Goal: Task Accomplishment & Management: Use online tool/utility

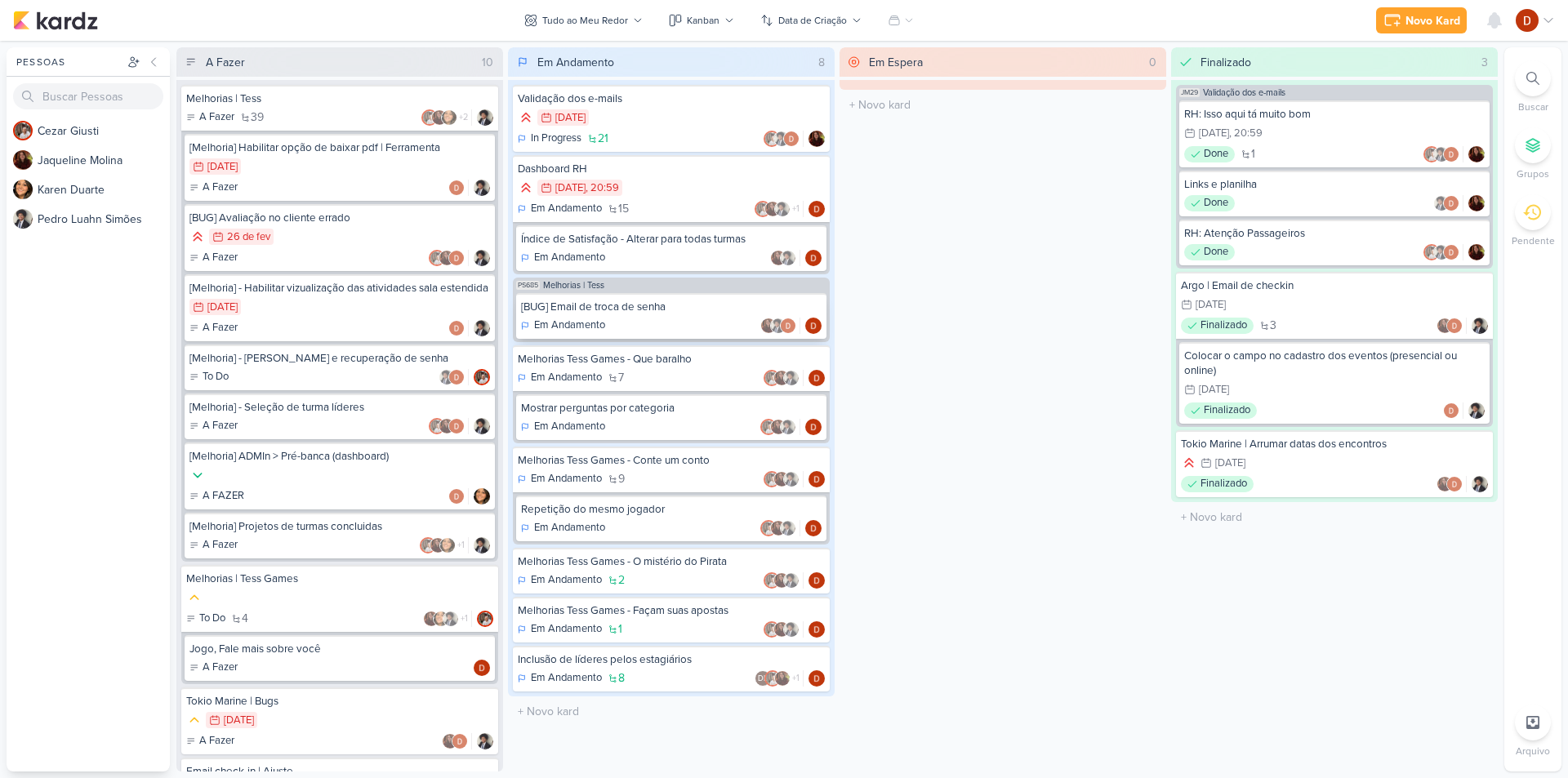
click at [607, 312] on div "[BUG] Email de troca de senha" at bounding box center [670, 306] width 300 height 15
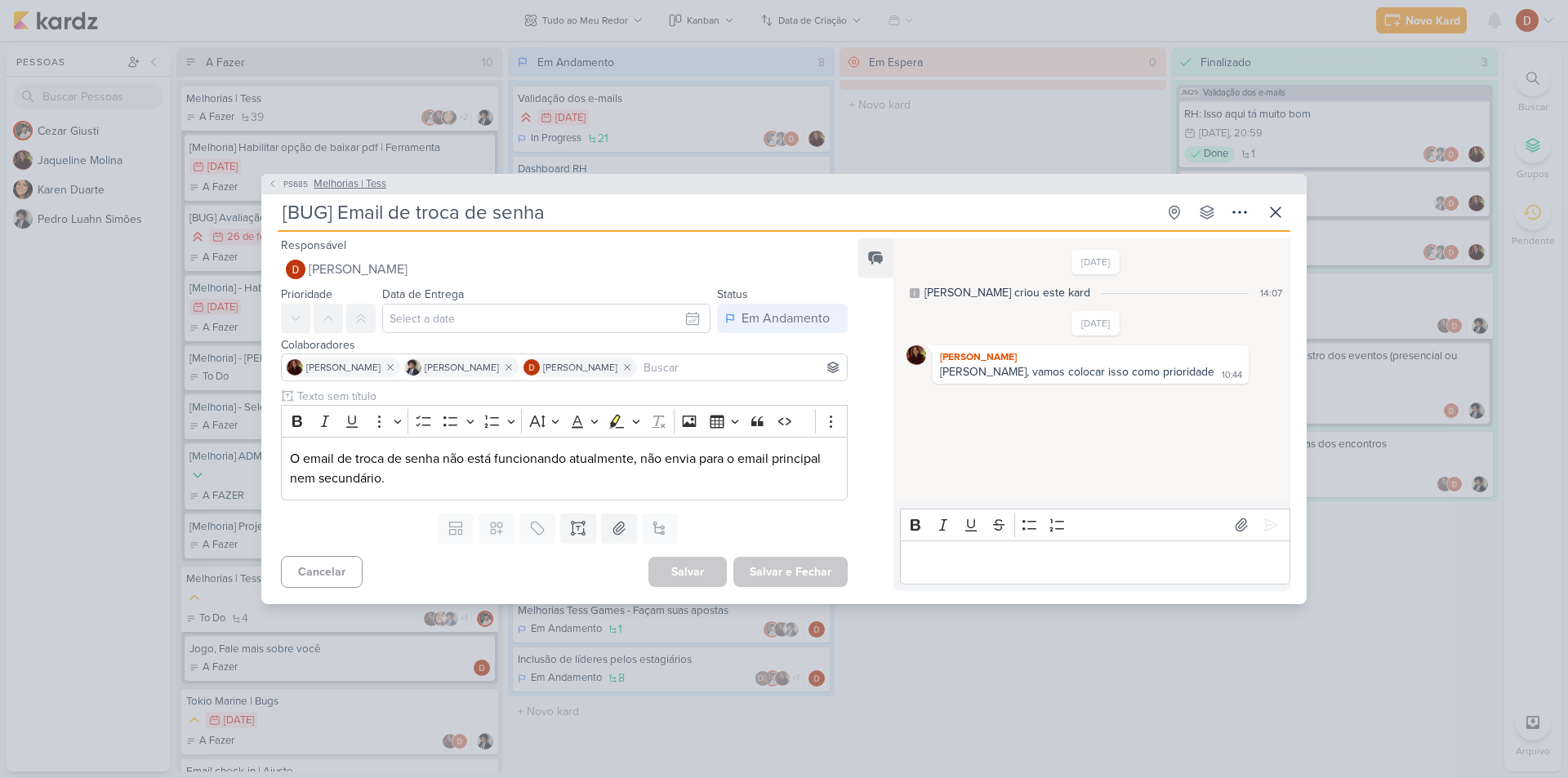
click at [292, 190] on span "PS685" at bounding box center [296, 184] width 30 height 12
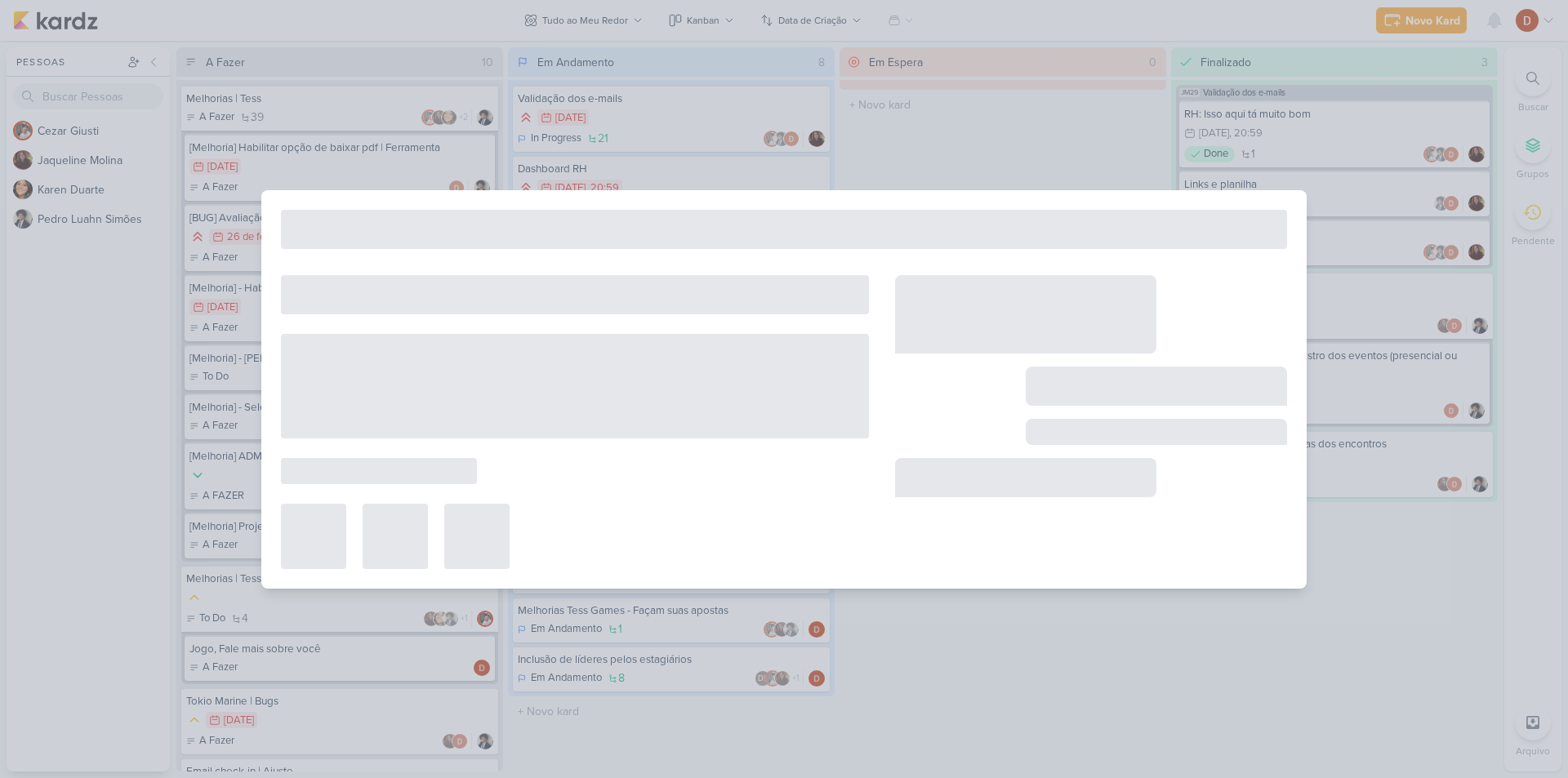
type input "Melhorias | Tess"
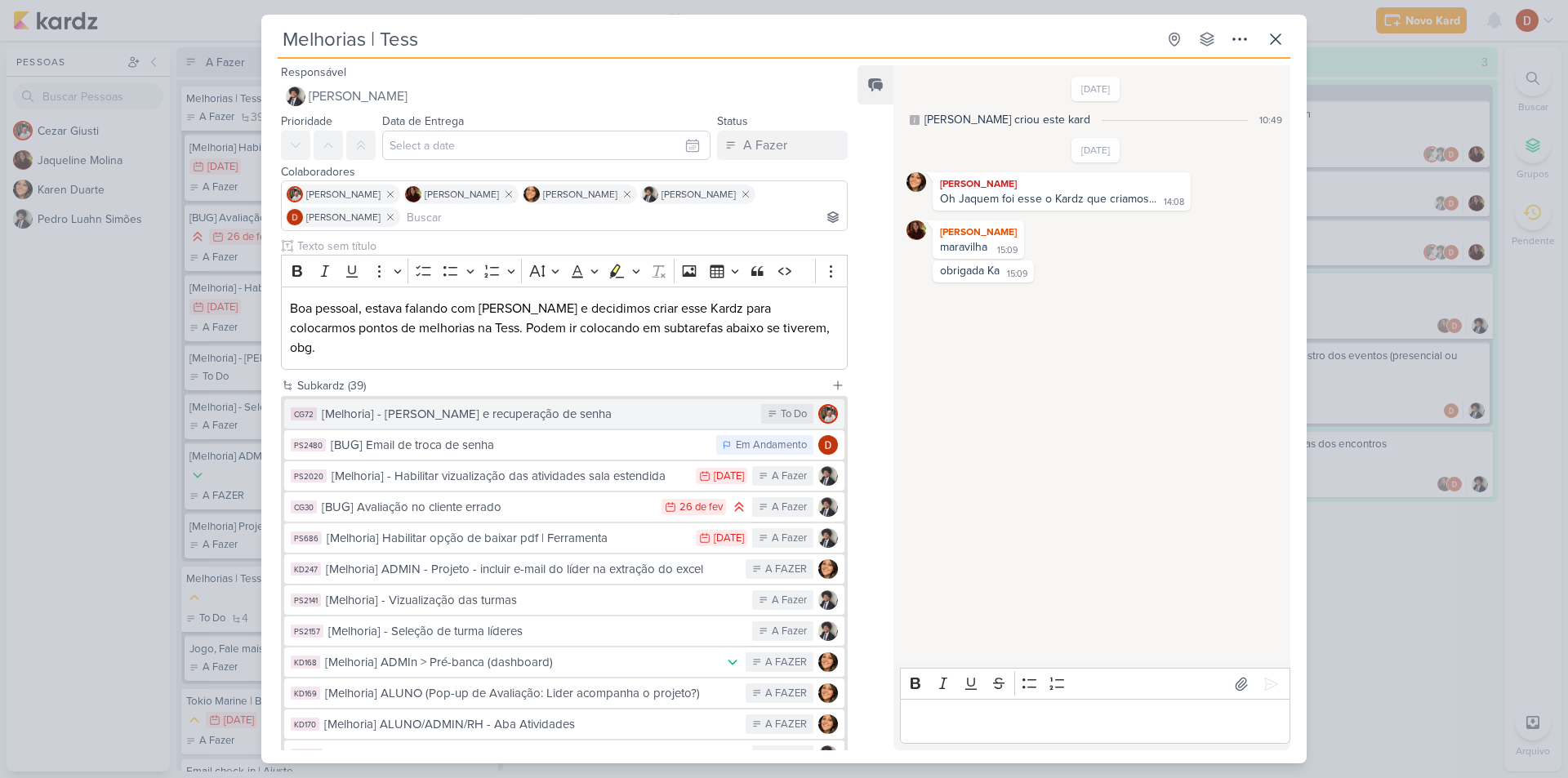
click at [434, 405] on div "[Melhoria] - [PERSON_NAME] e recuperação de senha" at bounding box center [537, 414] width 431 height 19
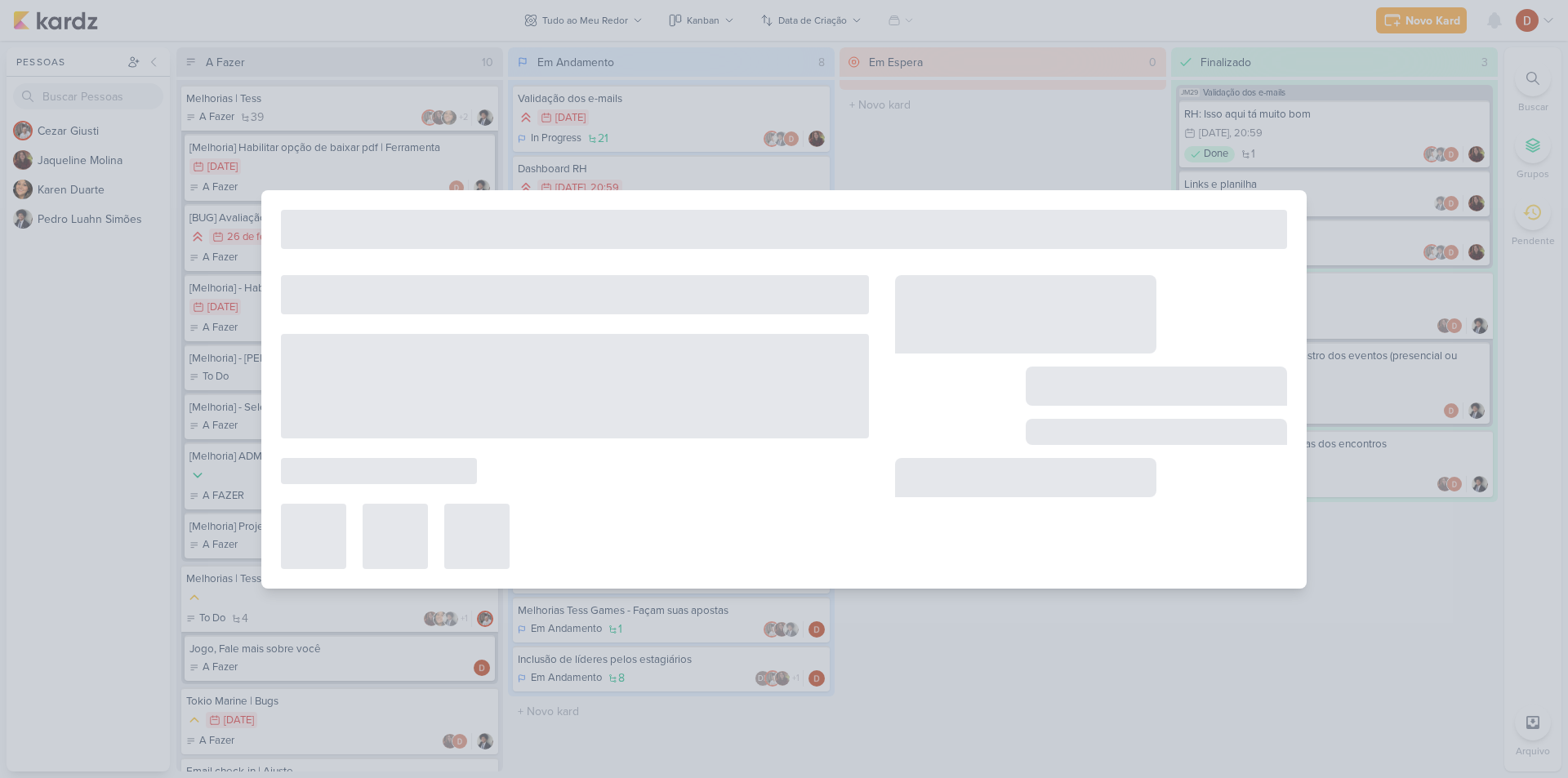
type input "[Melhoria] - [PERSON_NAME] e recuperação de senha"
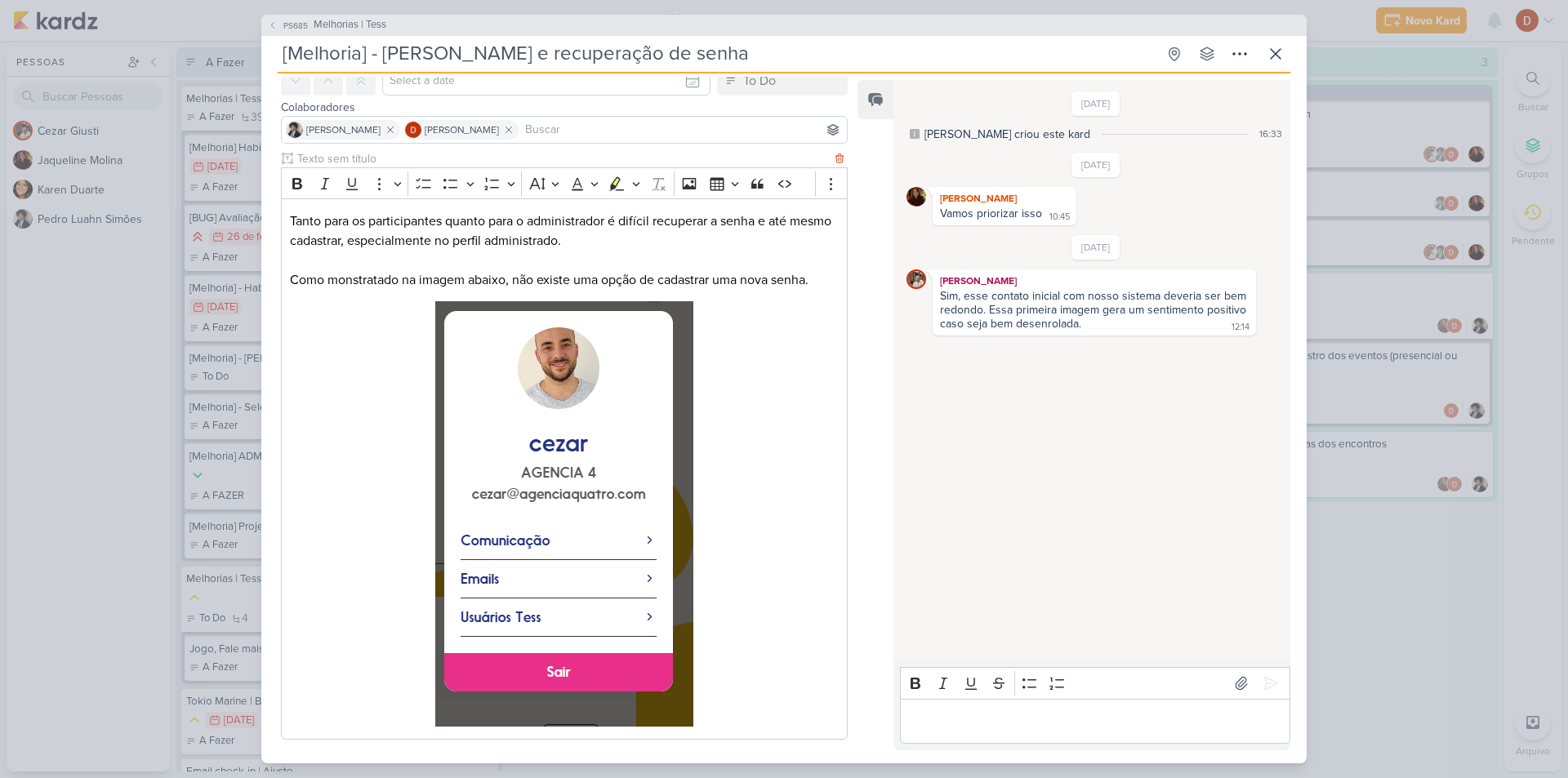
scroll to position [159, 0]
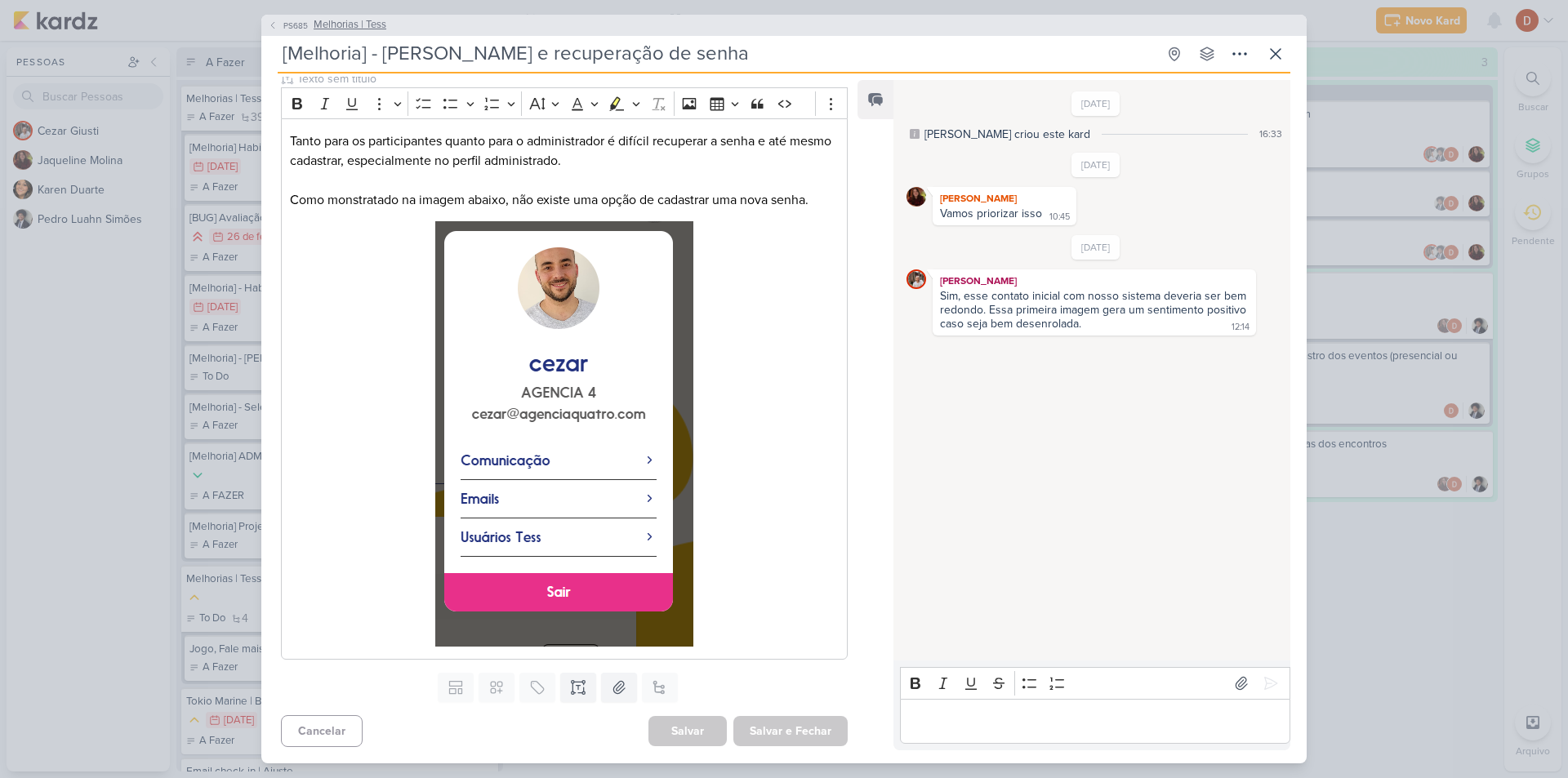
click at [289, 22] on span "PS685" at bounding box center [296, 26] width 30 height 12
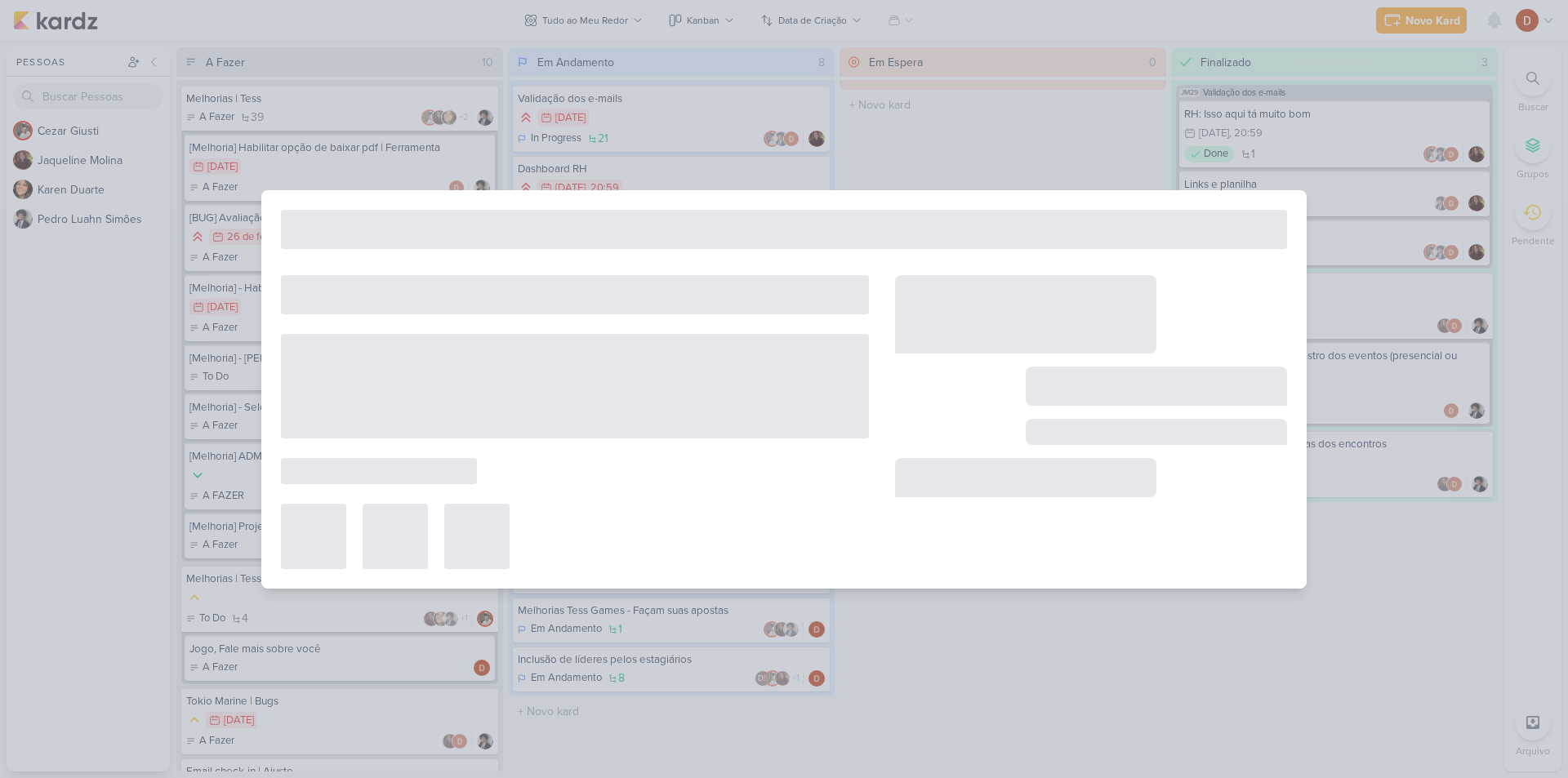
type input "Melhorias | Tess"
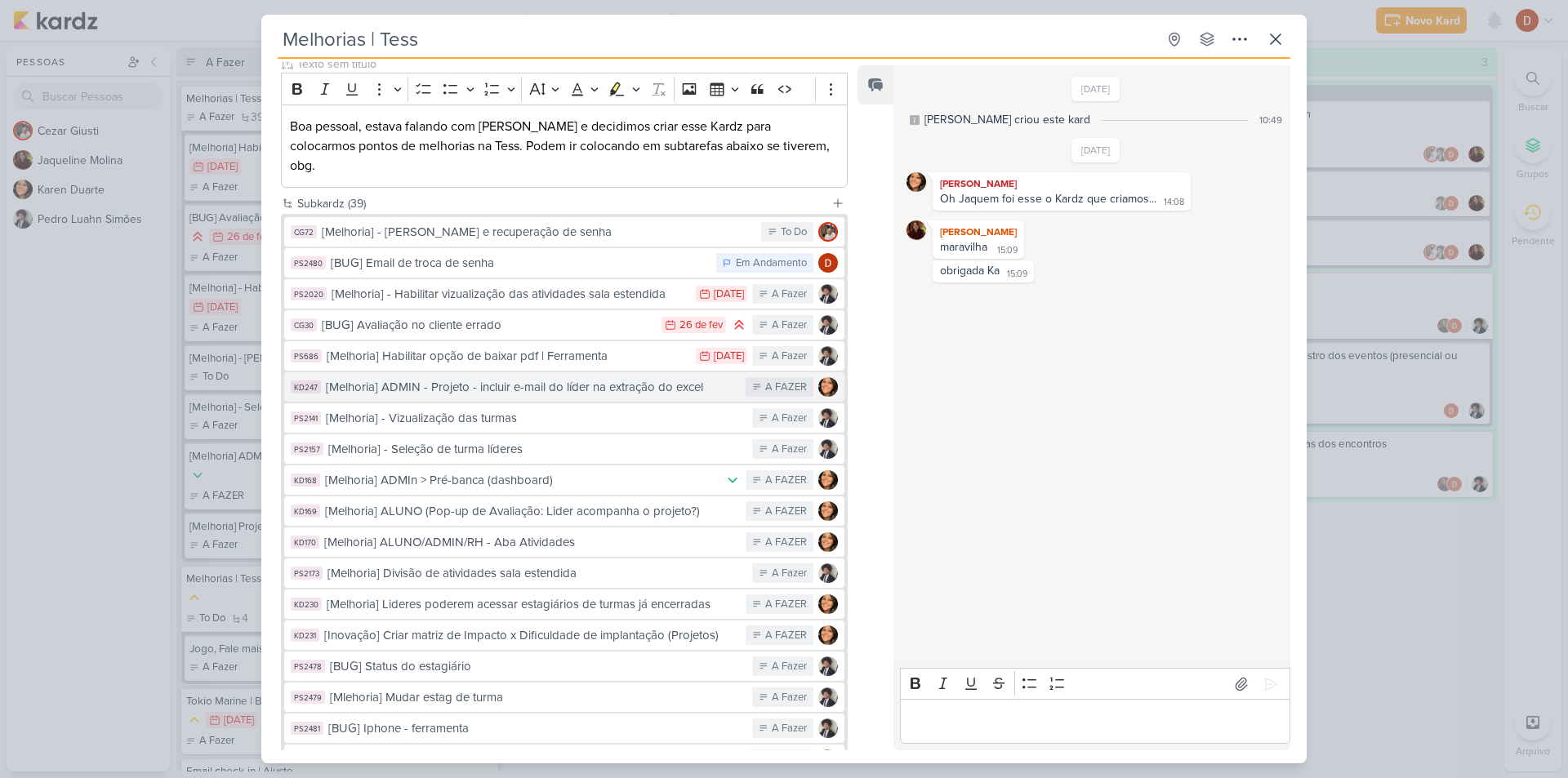
scroll to position [0, 0]
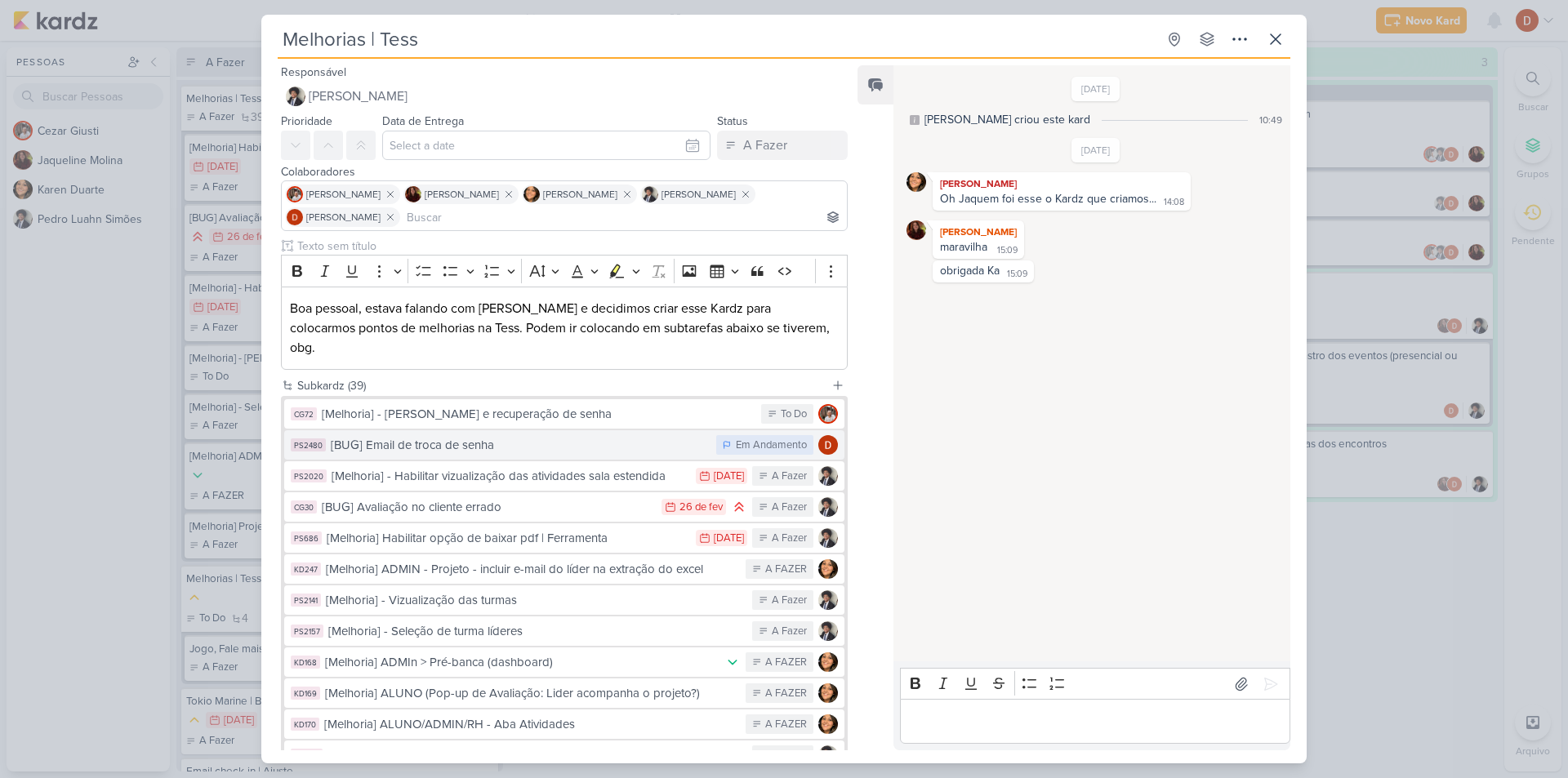
click at [402, 436] on div "[BUG] Email de troca de senha" at bounding box center [519, 446] width 377 height 19
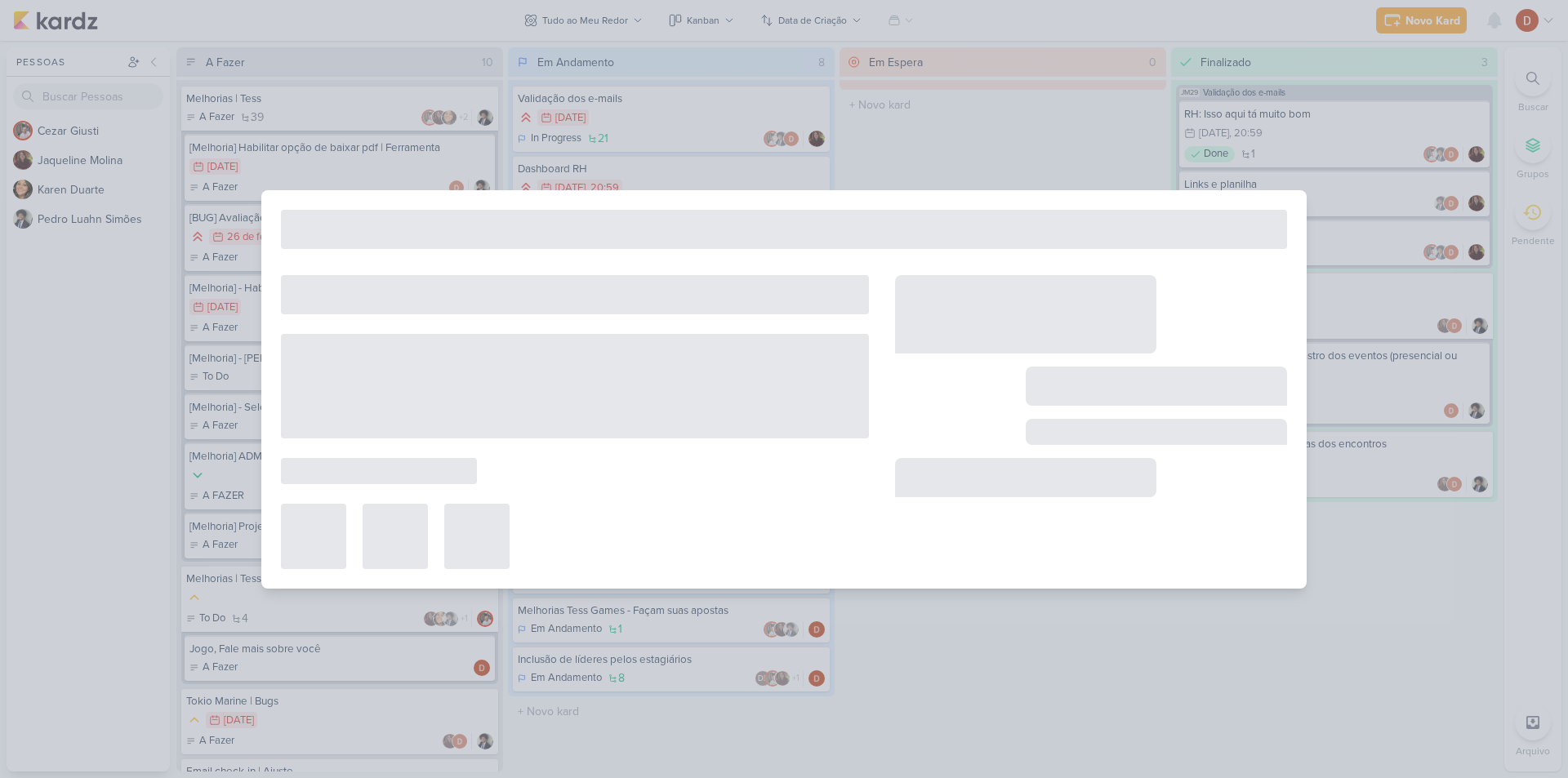
type input "[BUG] Email de troca de senha"
